Goal: Task Accomplishment & Management: Manage account settings

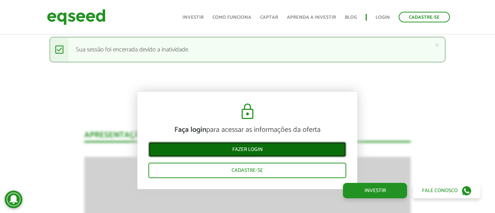
click at [213, 152] on link "Fazer login" at bounding box center [247, 148] width 198 height 15
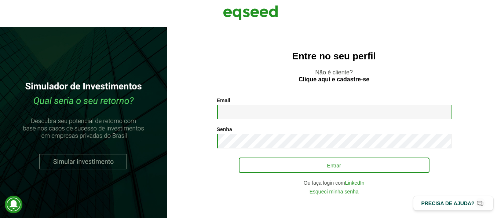
type input "**********"
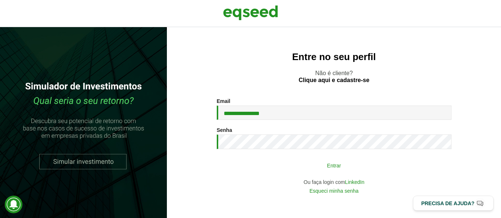
click at [270, 172] on button "Entrar" at bounding box center [334, 165] width 191 height 14
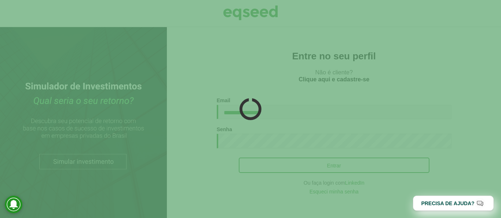
click at [270, 172] on div at bounding box center [250, 109] width 501 height 218
